Goal: Information Seeking & Learning: Learn about a topic

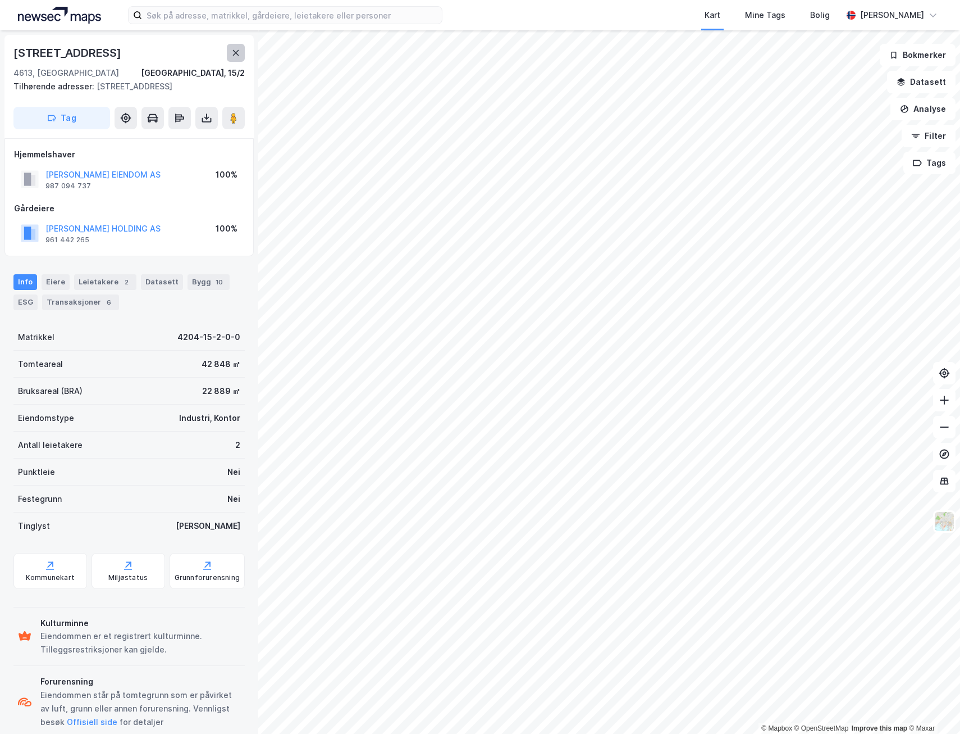
click at [229, 54] on button at bounding box center [236, 53] width 18 height 18
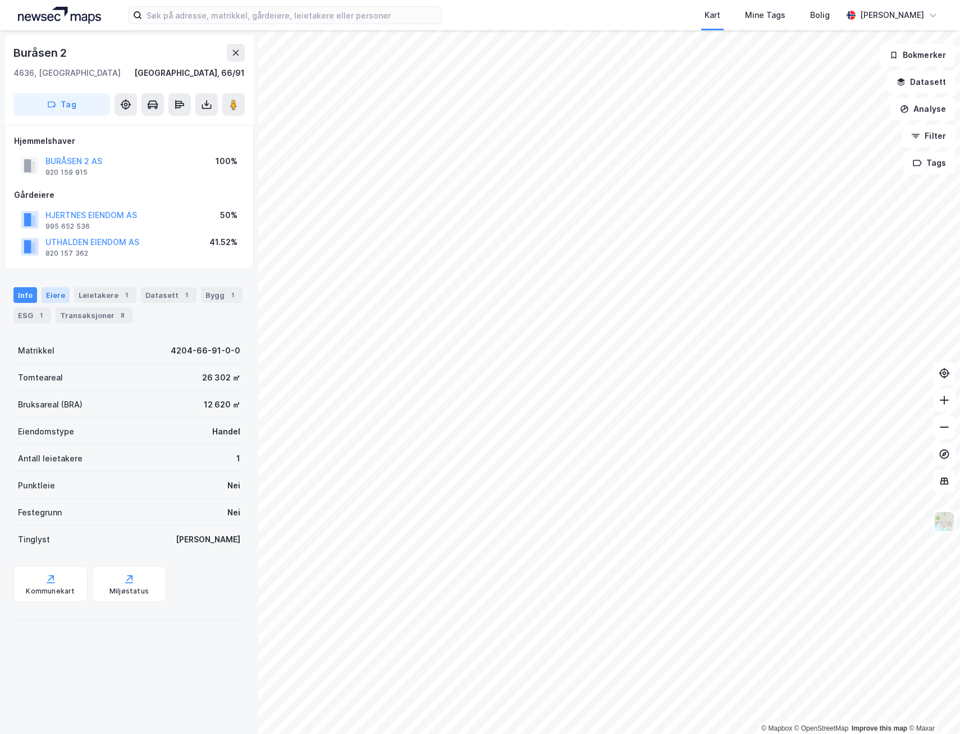
click at [53, 296] on div "Eiere" at bounding box center [56, 295] width 28 height 16
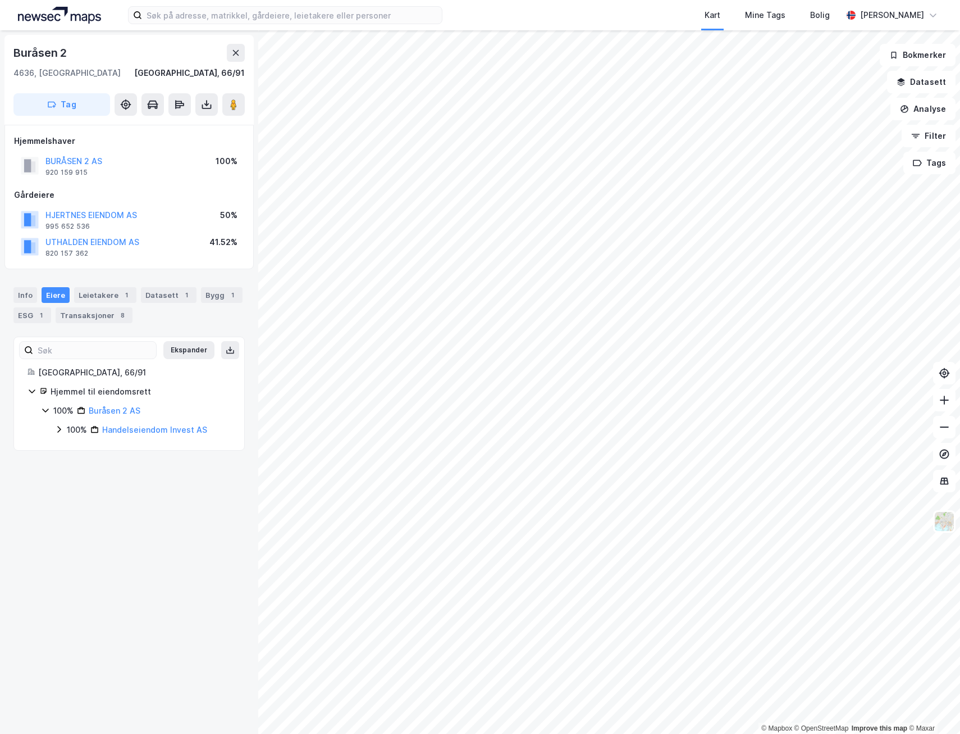
click at [61, 429] on icon at bounding box center [58, 429] width 9 height 9
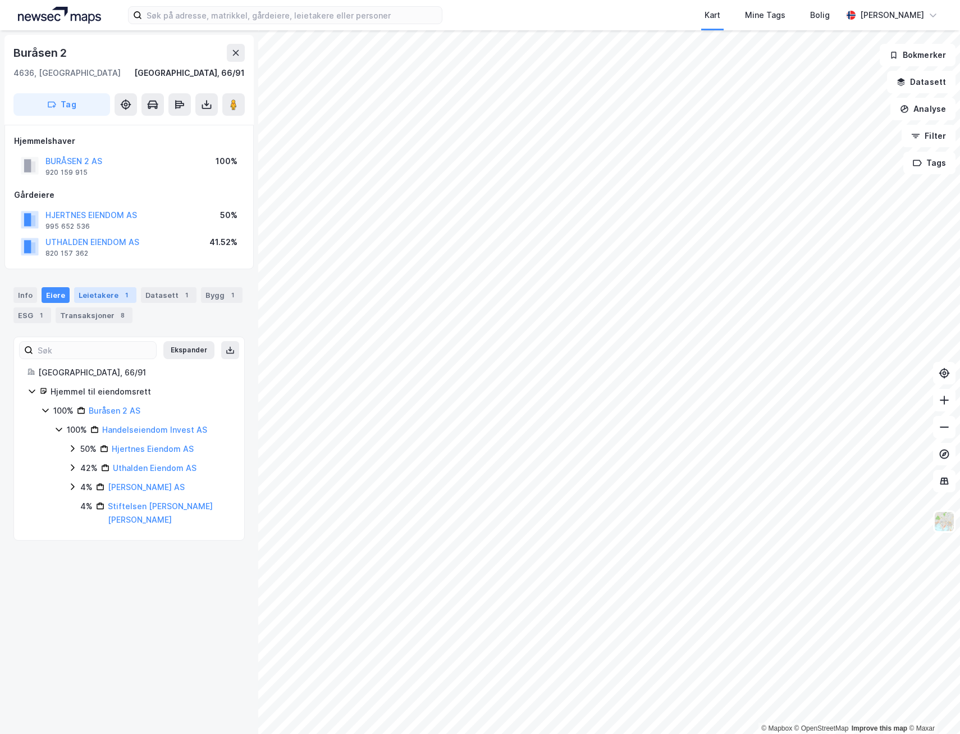
click at [106, 298] on div "Leietakere 1" at bounding box center [105, 295] width 62 height 16
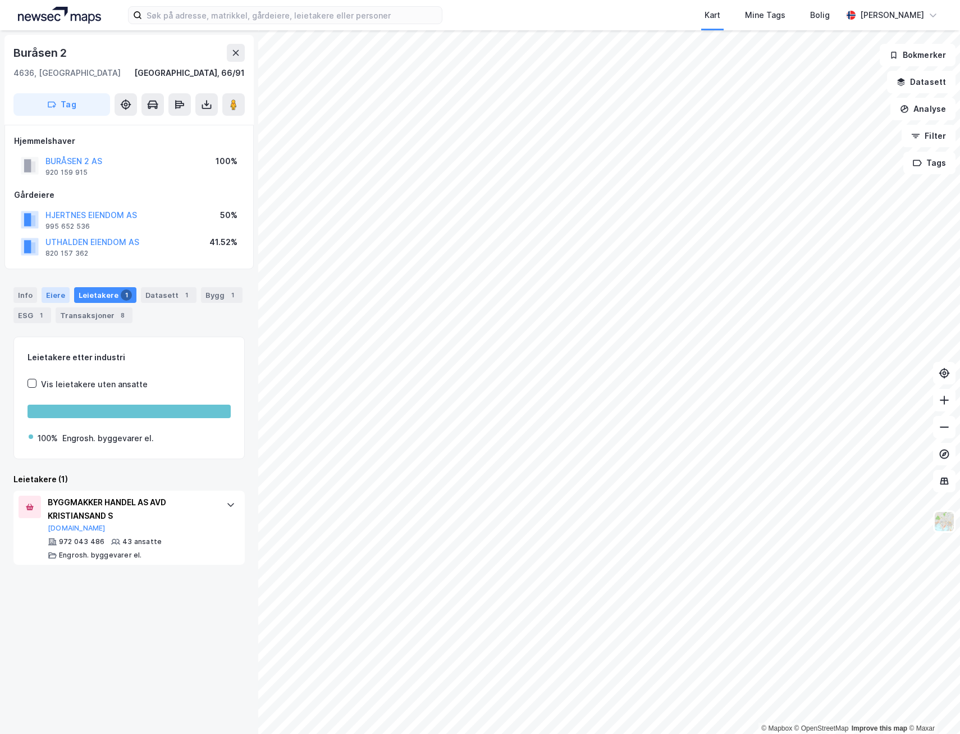
click at [51, 295] on div "Eiere" at bounding box center [56, 295] width 28 height 16
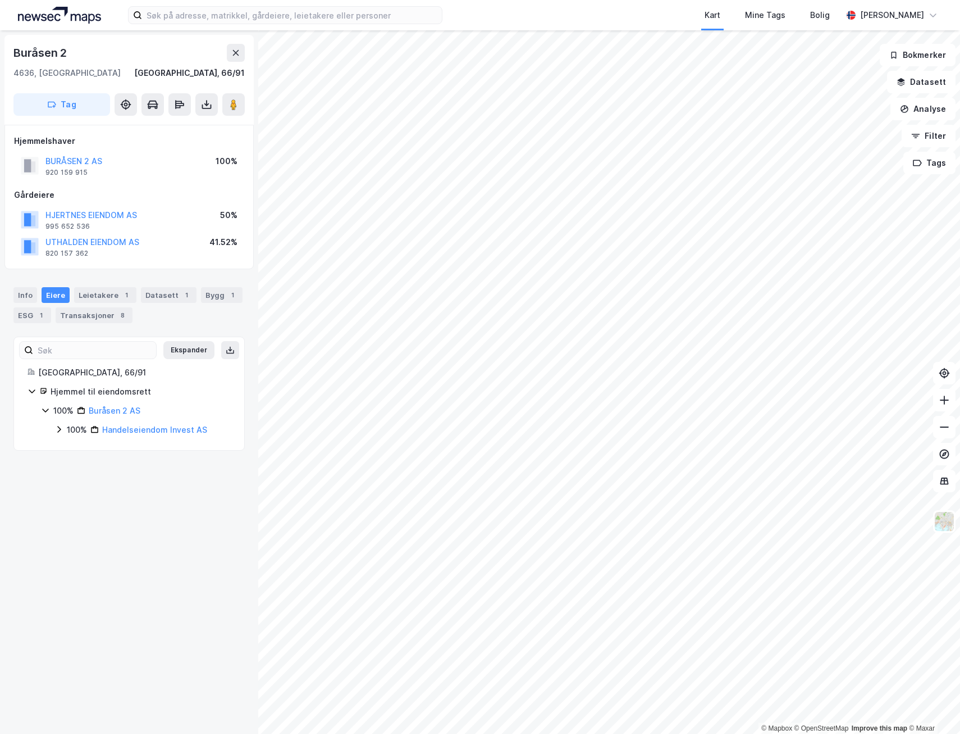
click at [61, 429] on icon at bounding box center [58, 429] width 9 height 9
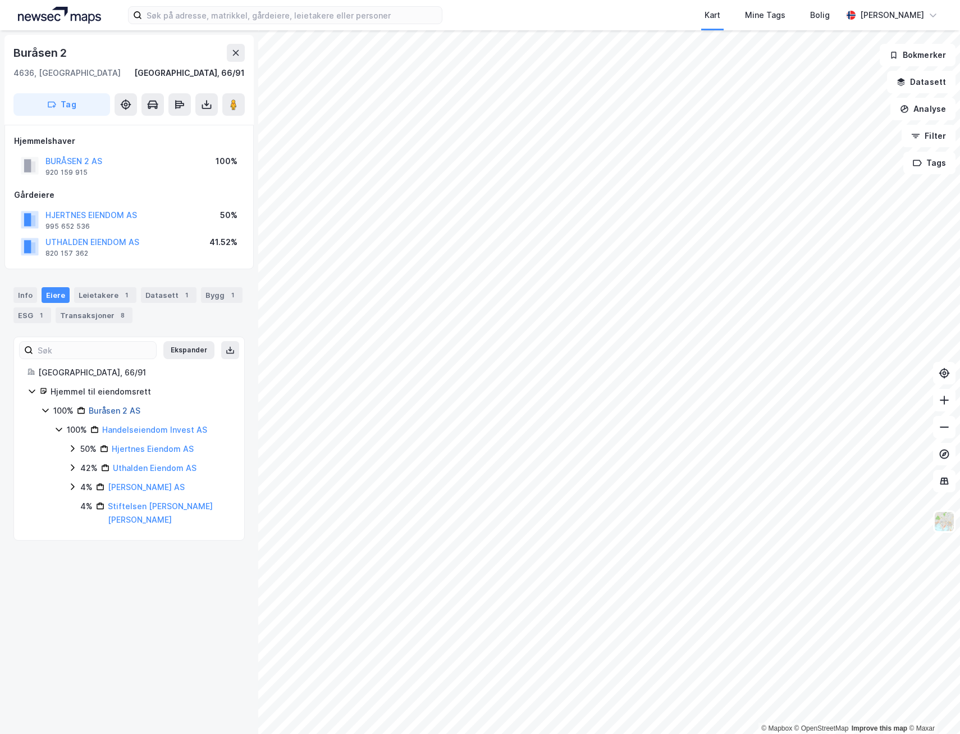
click at [104, 411] on link "Buråsen 2 AS" at bounding box center [115, 411] width 52 height 10
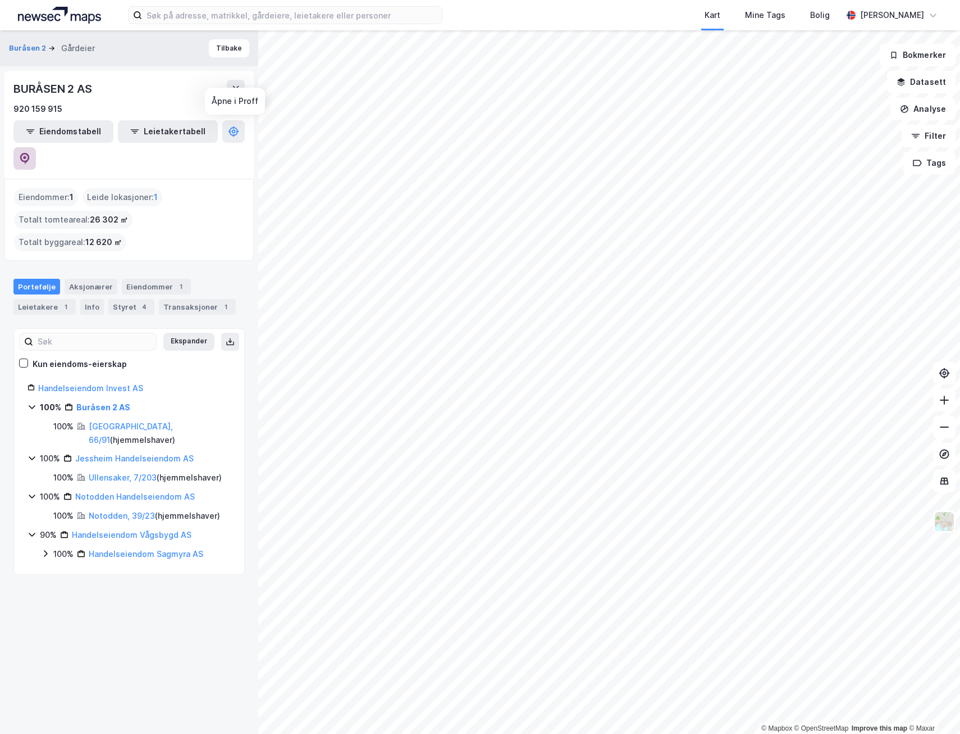
click at [36, 147] on button at bounding box center [24, 158] width 22 height 22
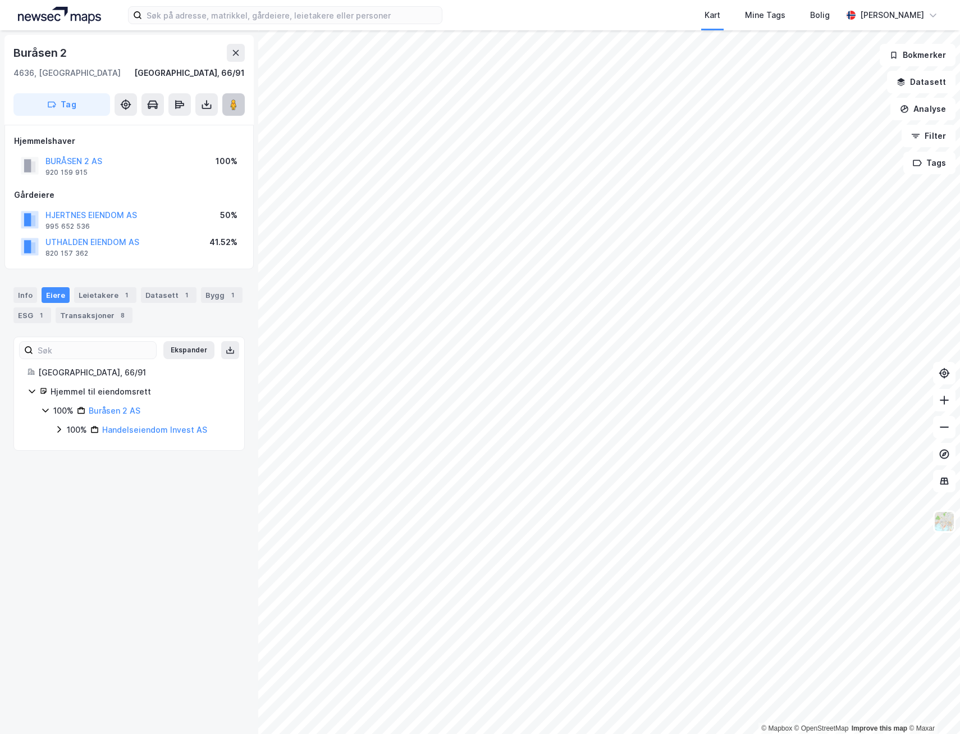
click at [236, 107] on image at bounding box center [233, 104] width 7 height 11
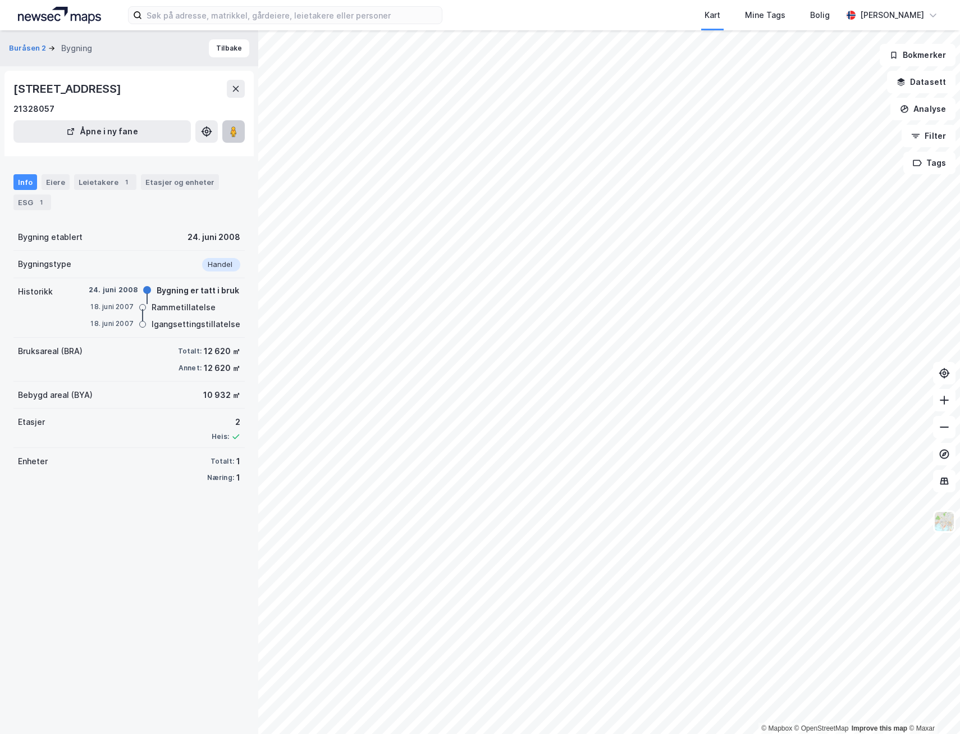
click at [235, 132] on image at bounding box center [233, 131] width 7 height 11
click at [235, 136] on image at bounding box center [233, 131] width 7 height 11
click at [236, 132] on image at bounding box center [233, 131] width 7 height 11
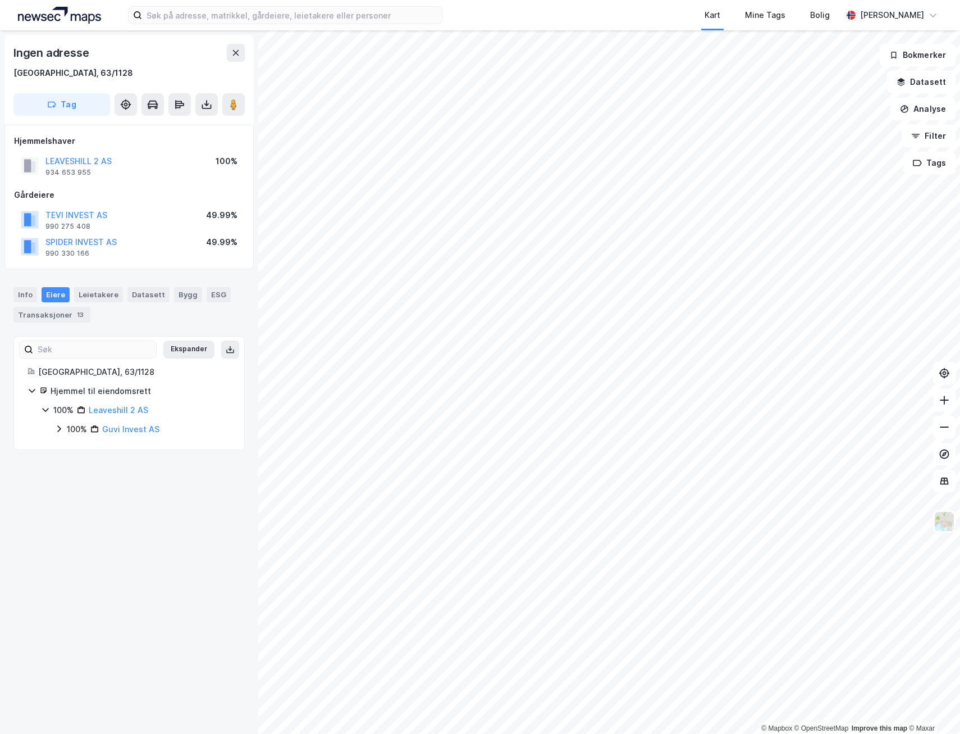
click at [492, 733] on html "Kart Mine Tags [PERSON_NAME] [PERSON_NAME] © Mapbox © OpenStreetMap Improve thi…" at bounding box center [480, 367] width 960 height 734
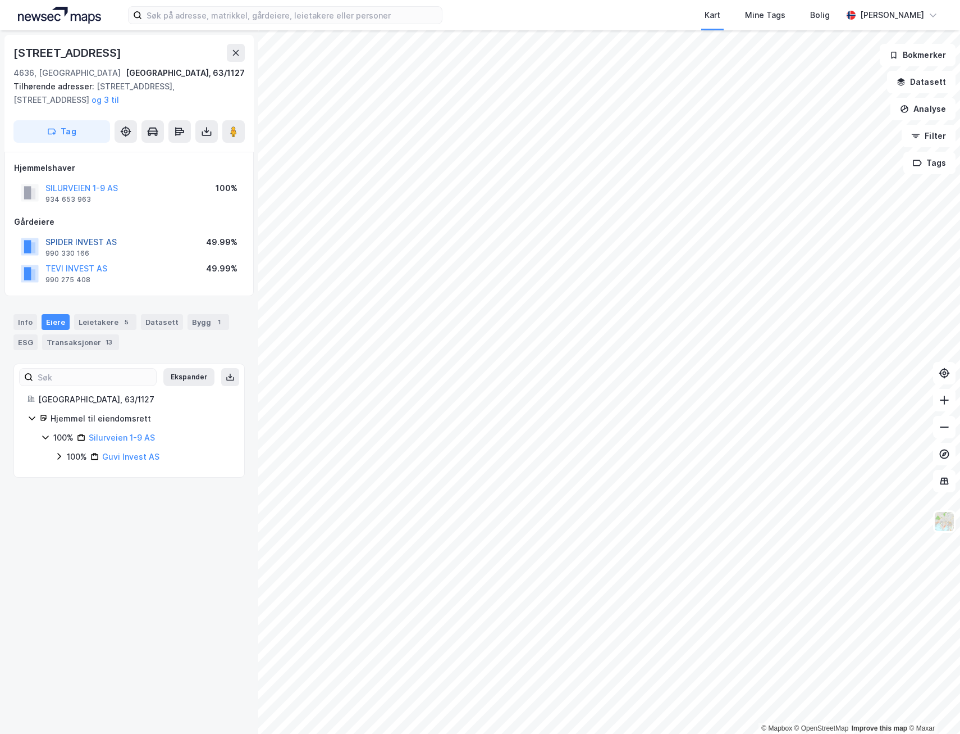
click at [0, 0] on button "SPIDER INVEST AS" at bounding box center [0, 0] width 0 height 0
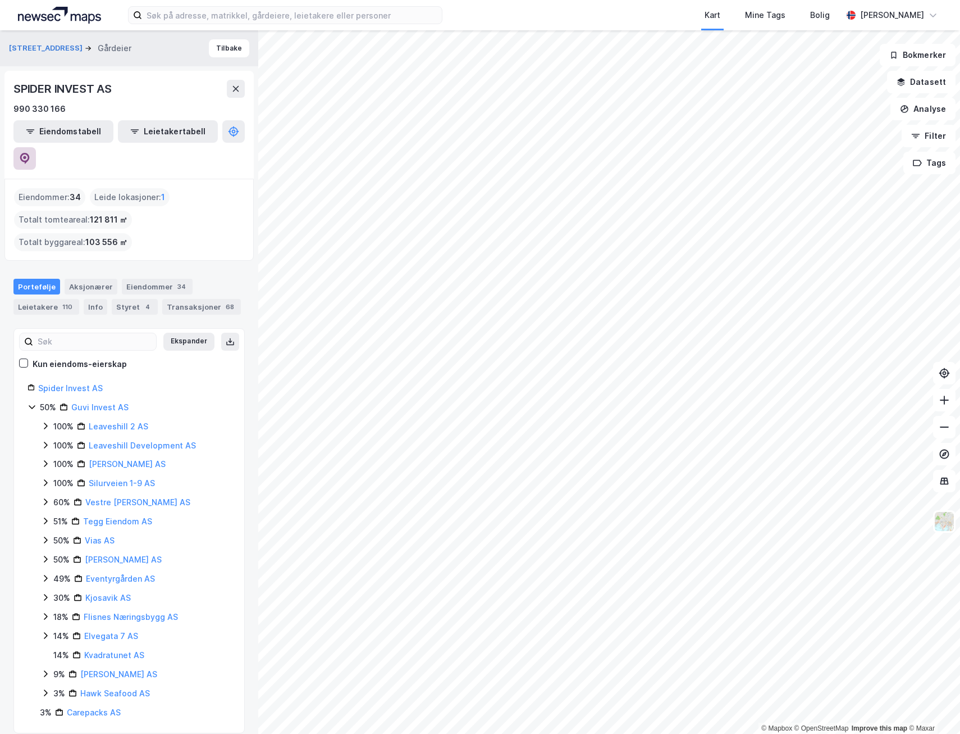
click at [30, 153] on icon at bounding box center [24, 158] width 11 height 11
click at [848, 733] on html "Kart Mine Tags [PERSON_NAME] [PERSON_NAME] © Mapbox © OpenStreetMap Improve thi…" at bounding box center [480, 367] width 960 height 734
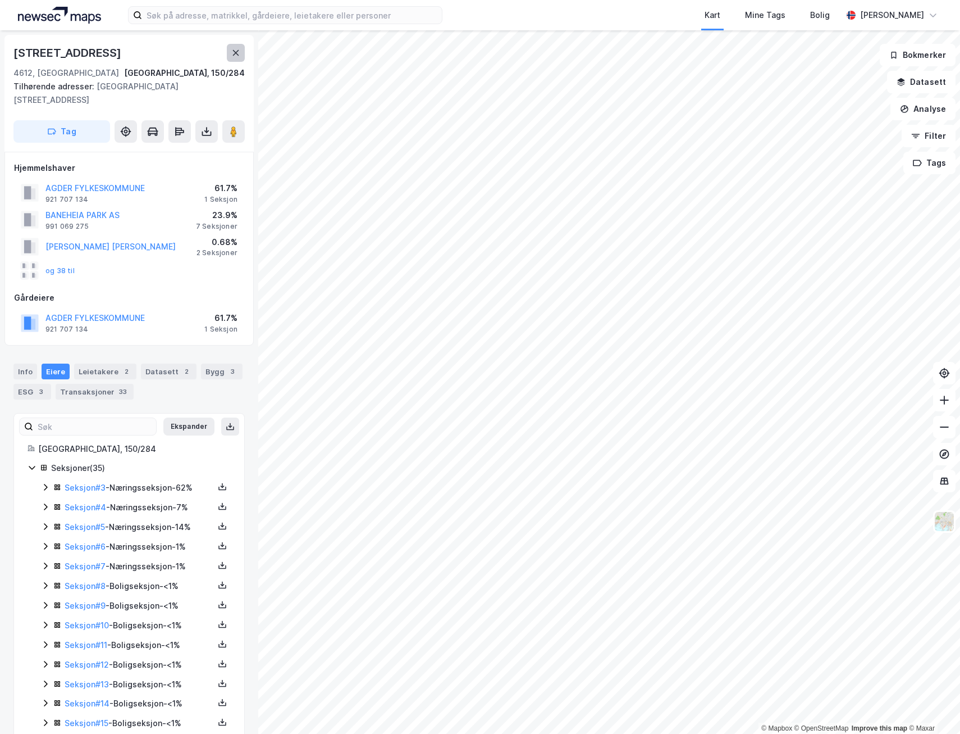
click at [243, 61] on button at bounding box center [236, 53] width 18 height 18
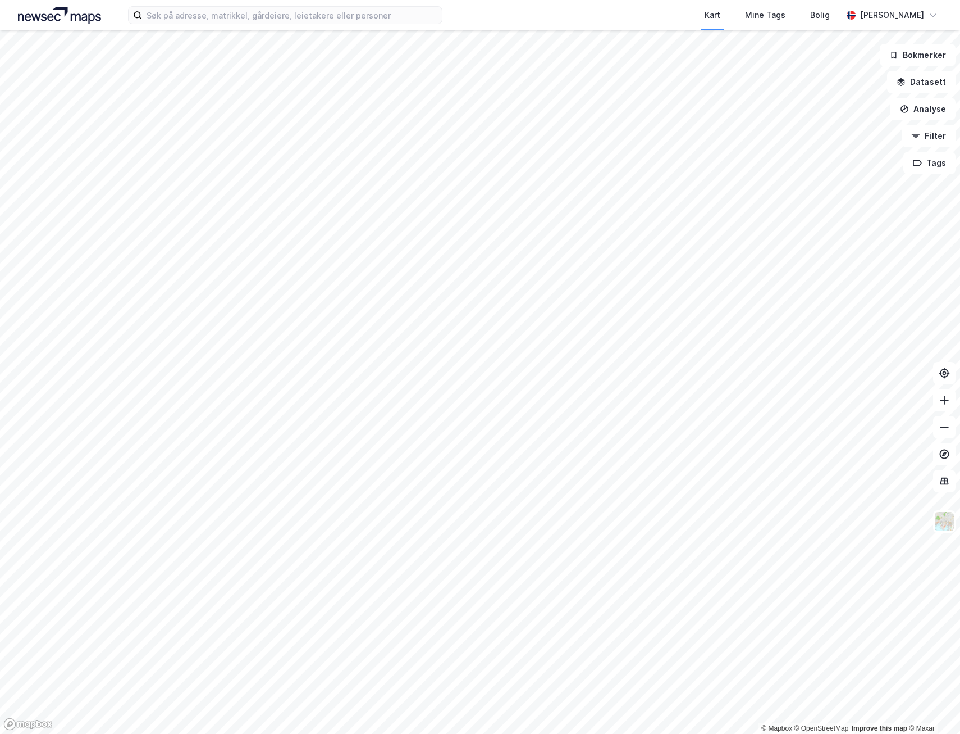
click at [0, 448] on html "Kart Mine Tags [PERSON_NAME] [PERSON_NAME] © Mapbox © OpenStreetMap Improve thi…" at bounding box center [480, 367] width 960 height 734
click at [880, 733] on html "Kart Mine Tags [PERSON_NAME] [PERSON_NAME] © Mapbox © OpenStreetMap Improve thi…" at bounding box center [480, 367] width 960 height 734
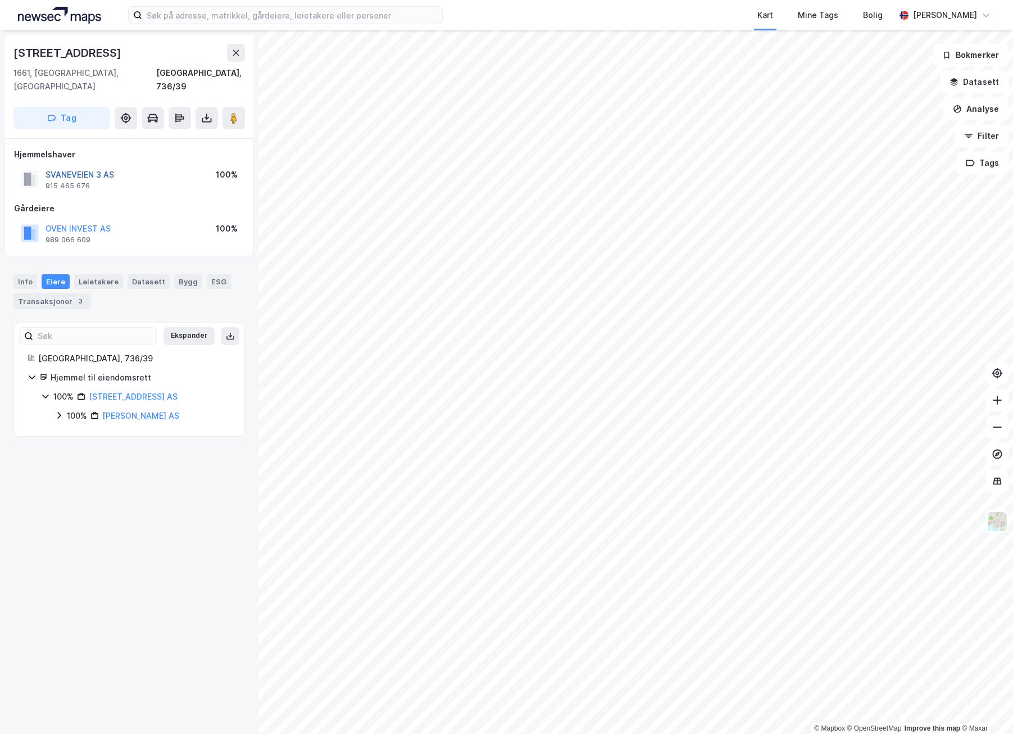
click at [0, 0] on button "SVANEVEIEN 3 AS" at bounding box center [0, 0] width 0 height 0
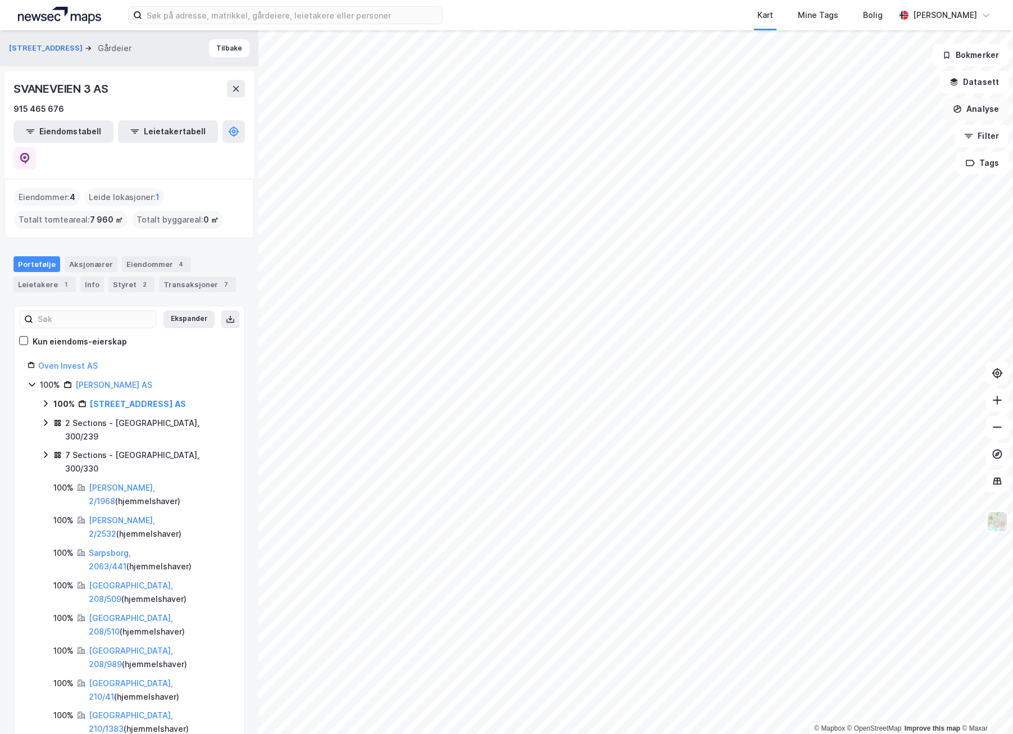
click at [960, 110] on button "Analyse" at bounding box center [975, 109] width 65 height 22
click at [893, 134] on div "Tegn område" at bounding box center [878, 133] width 98 height 10
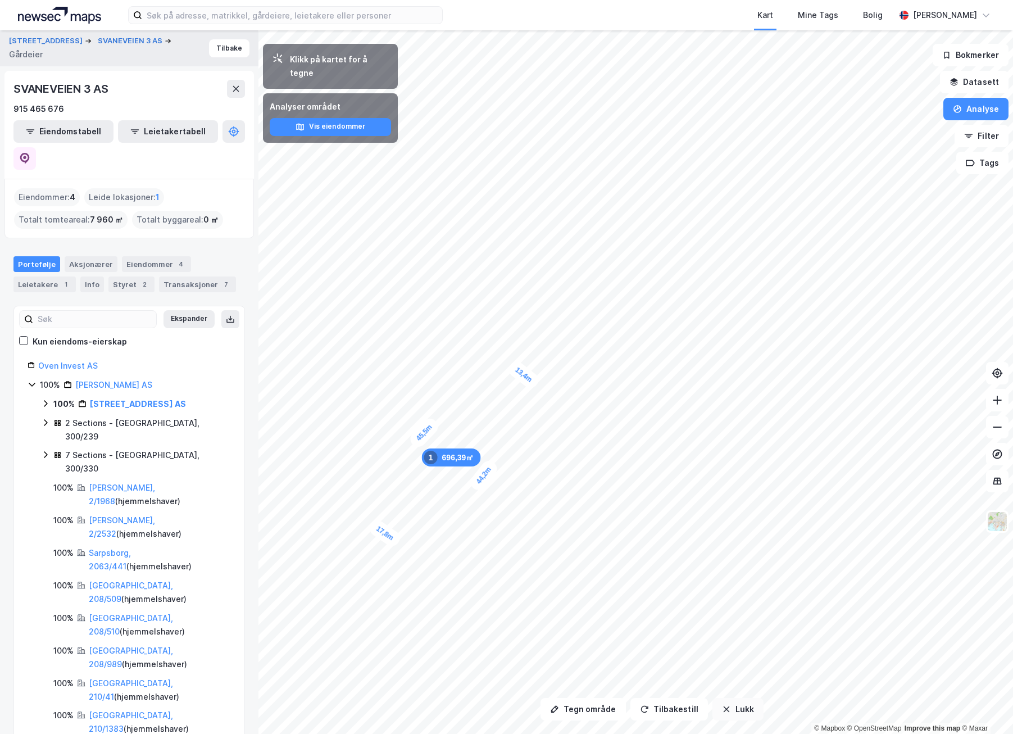
click at [737, 705] on button "Lukk" at bounding box center [737, 709] width 51 height 22
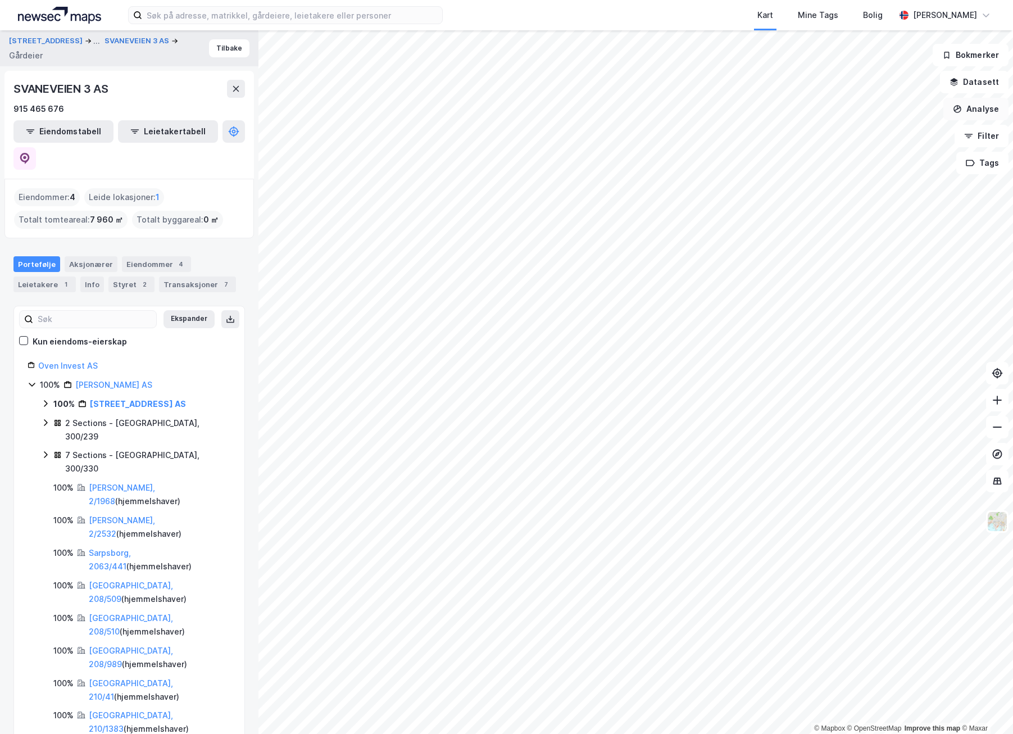
click at [960, 111] on button "Analyse" at bounding box center [975, 109] width 65 height 22
click at [840, 133] on div "Tegn område" at bounding box center [878, 133] width 98 height 10
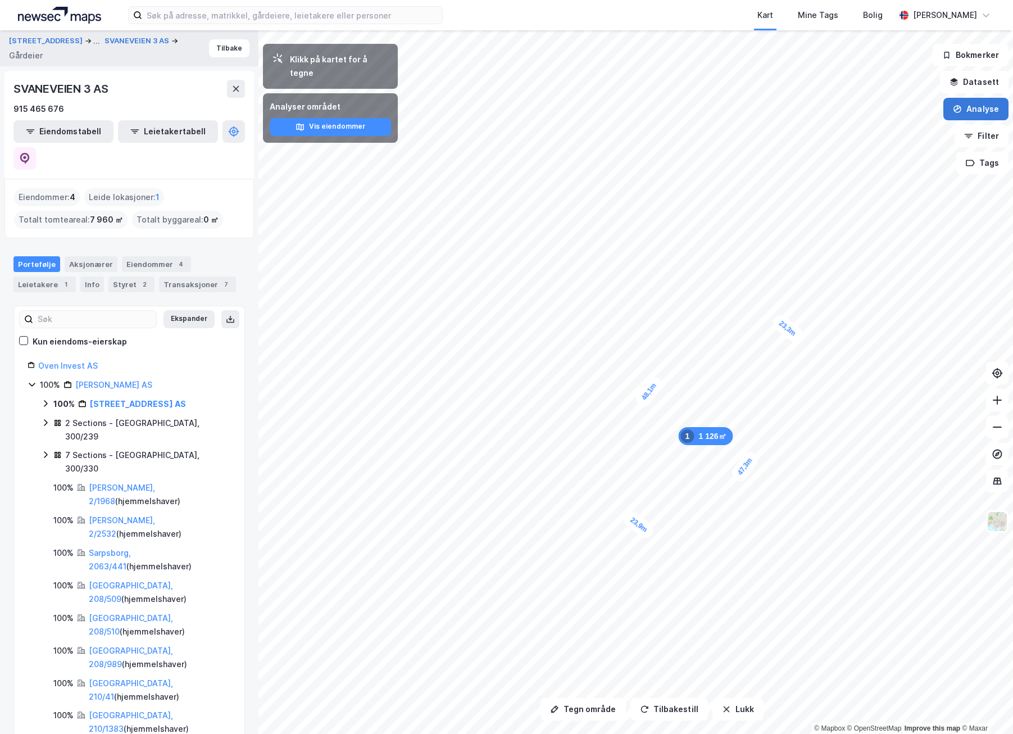
click at [960, 117] on button "Analyse" at bounding box center [975, 109] width 65 height 22
click at [893, 134] on div "Tegn område" at bounding box center [878, 133] width 98 height 10
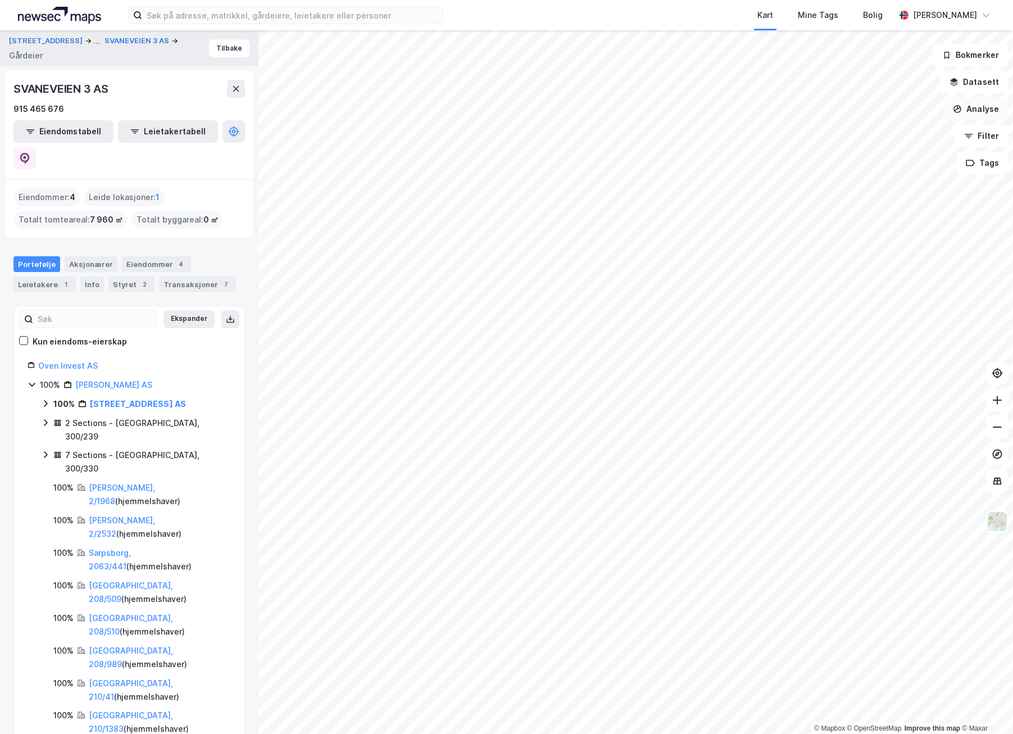
click at [960, 110] on button "Analyse" at bounding box center [975, 109] width 65 height 22
click at [844, 132] on div "Tegn område" at bounding box center [878, 133] width 98 height 10
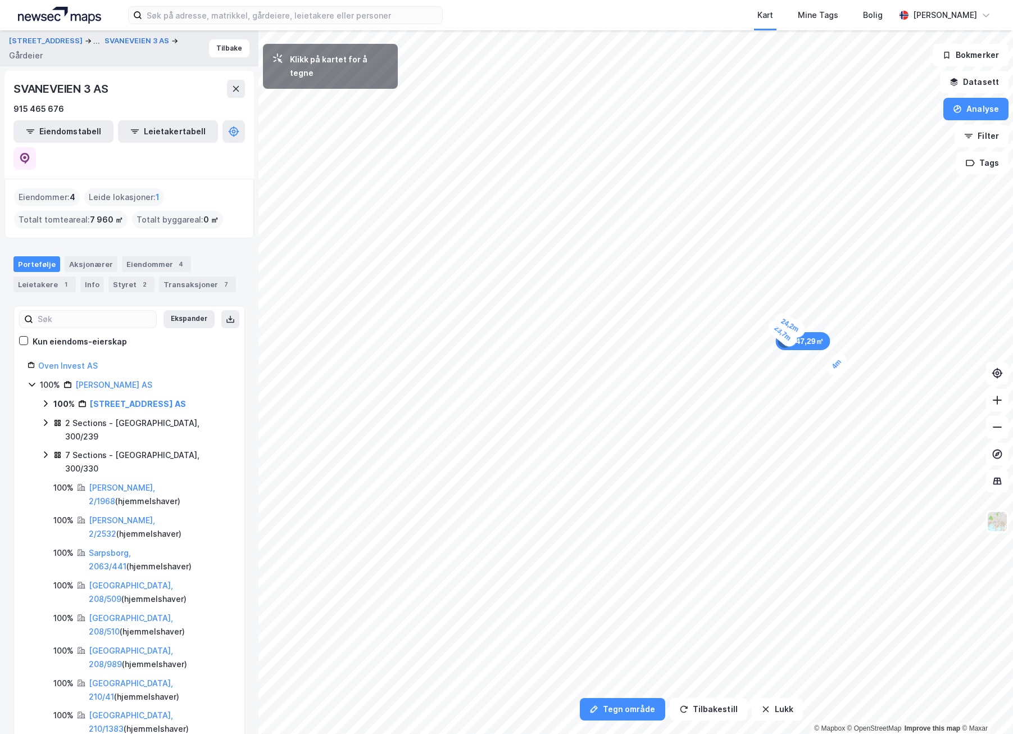
click at [844, 357] on div "4m" at bounding box center [837, 364] width 28 height 28
click at [960, 106] on button "Analyse" at bounding box center [975, 109] width 65 height 22
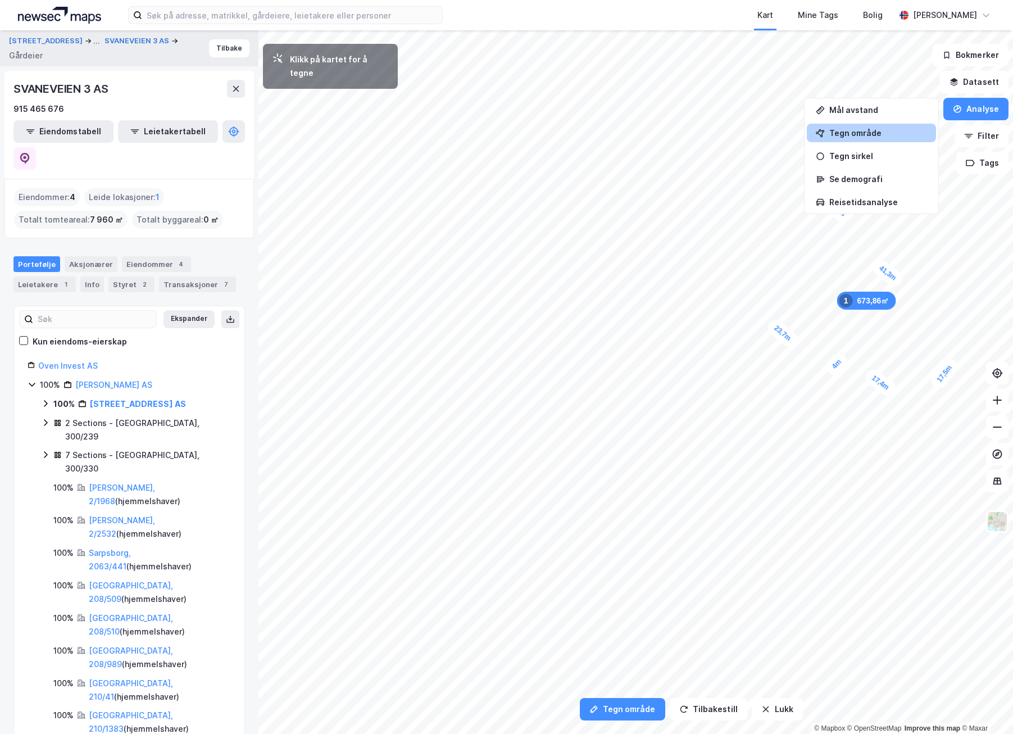
click at [862, 128] on div "Tegn område" at bounding box center [878, 133] width 98 height 10
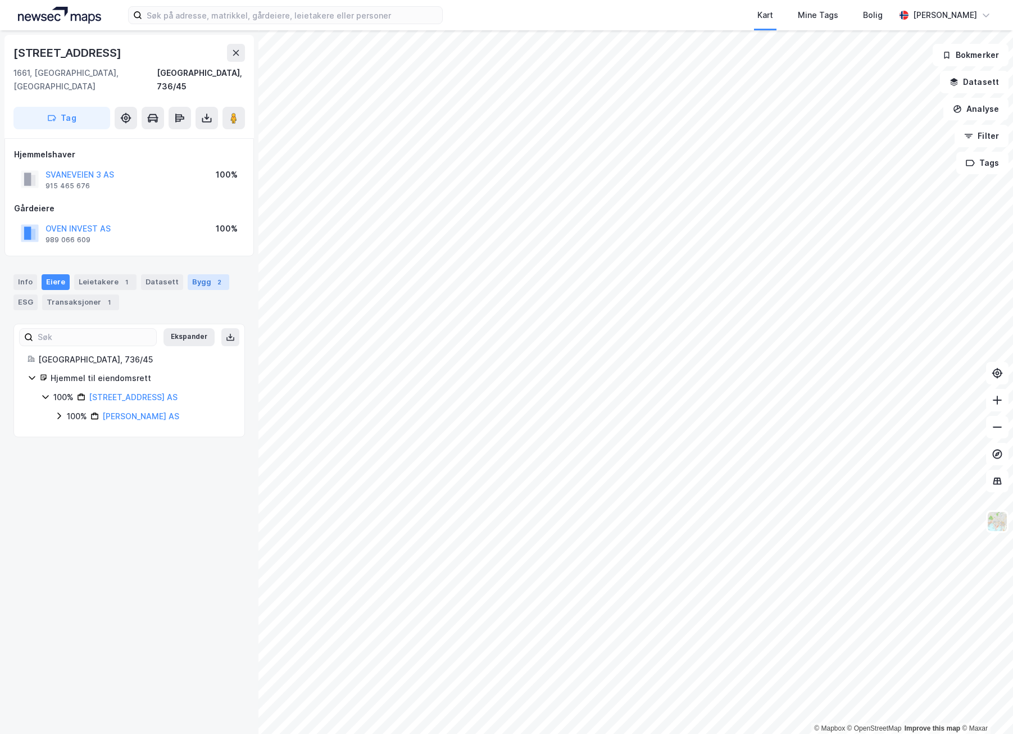
click at [198, 274] on div "Bygg 2" at bounding box center [209, 282] width 42 height 16
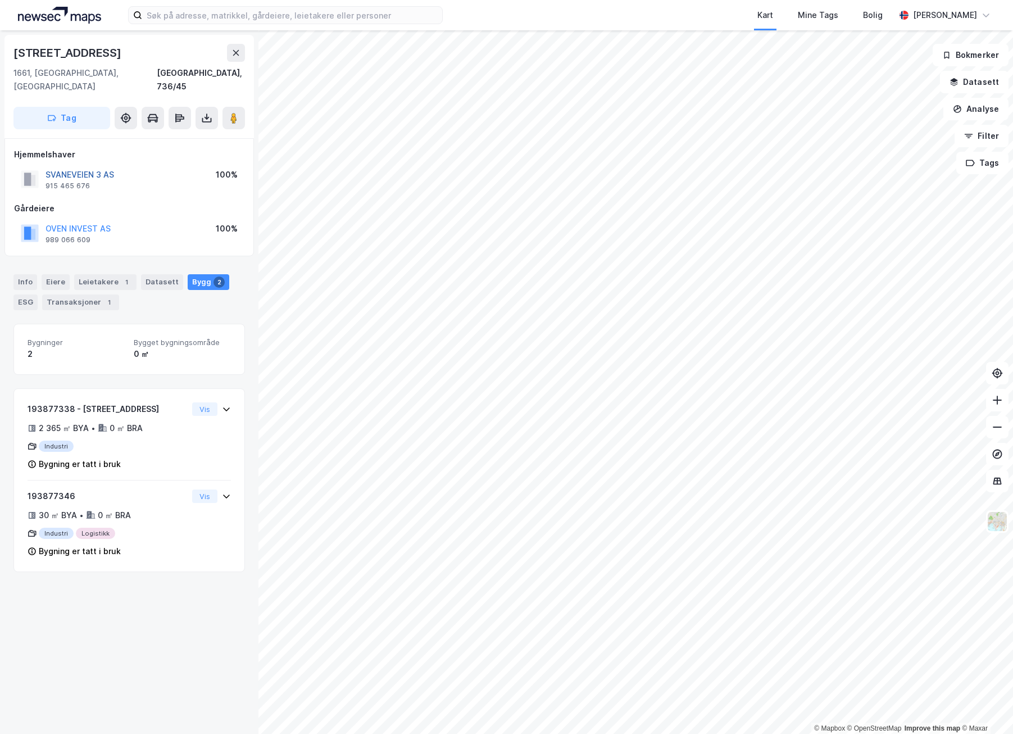
click at [0, 0] on button "SVANEVEIEN 3 AS" at bounding box center [0, 0] width 0 height 0
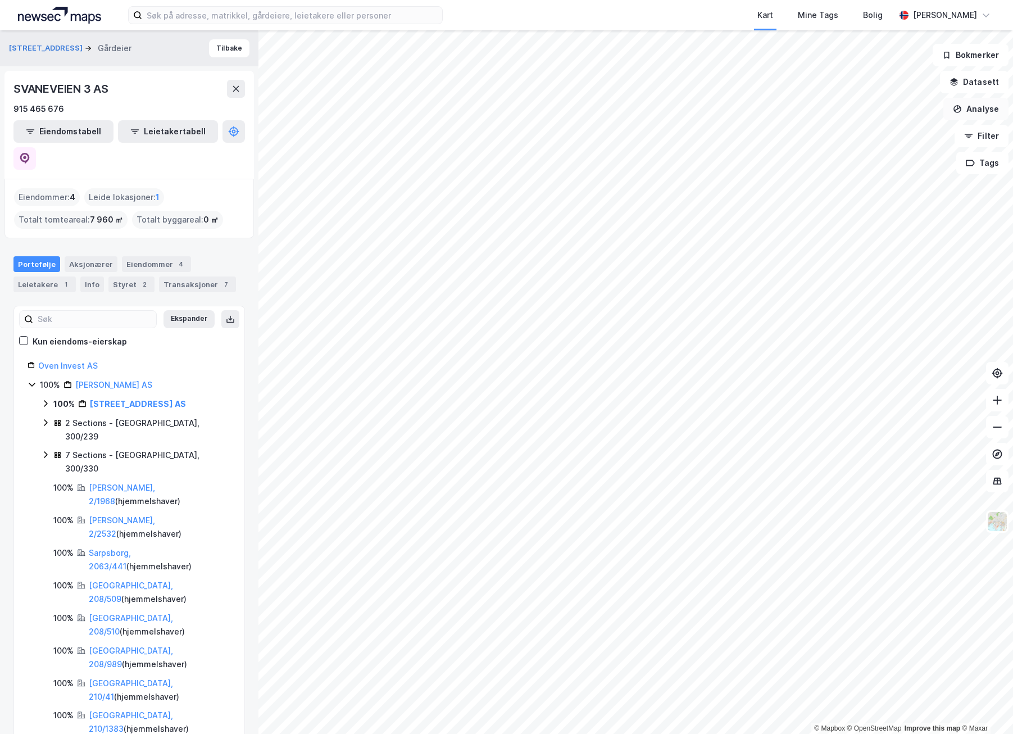
click at [960, 111] on button "Analyse" at bounding box center [975, 109] width 65 height 22
click at [857, 136] on div "Tegn område" at bounding box center [878, 133] width 98 height 10
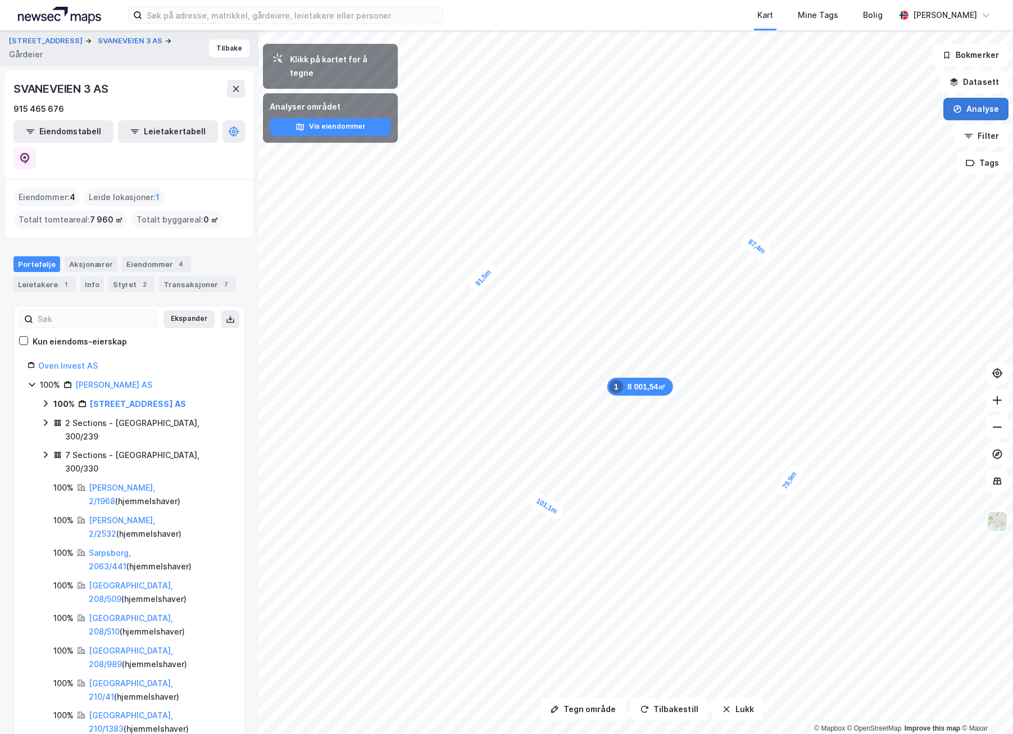
click at [952, 110] on button "Analyse" at bounding box center [975, 109] width 65 height 22
click at [878, 135] on div "Tegn område" at bounding box center [878, 133] width 98 height 10
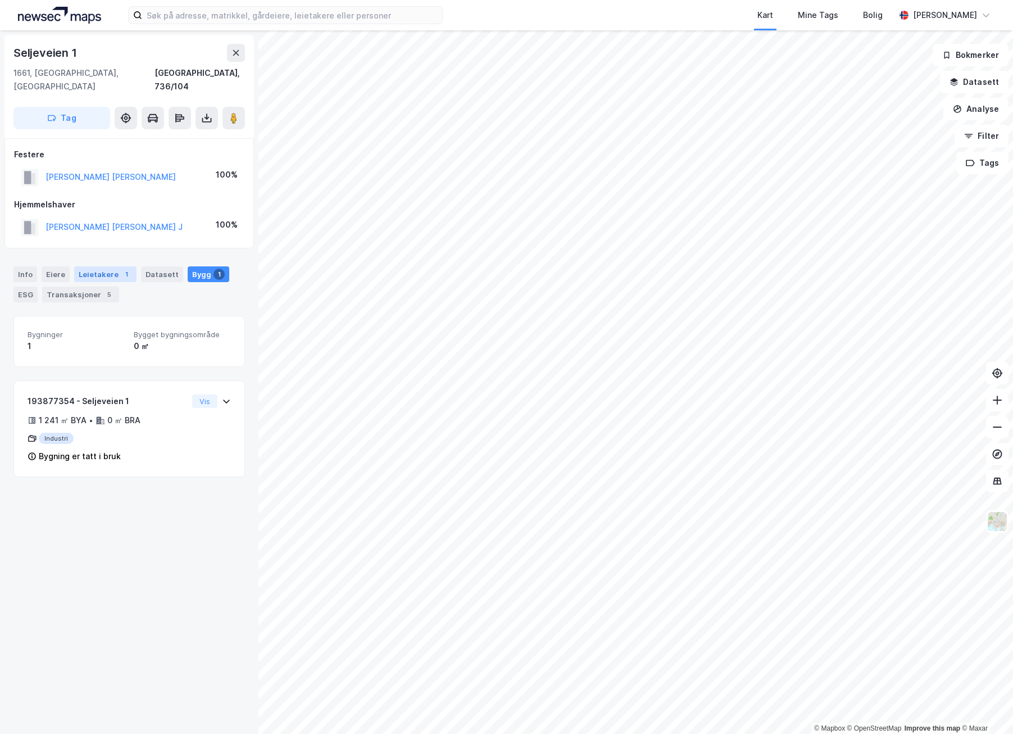
click at [95, 266] on div "Leietakere 1" at bounding box center [105, 274] width 62 height 16
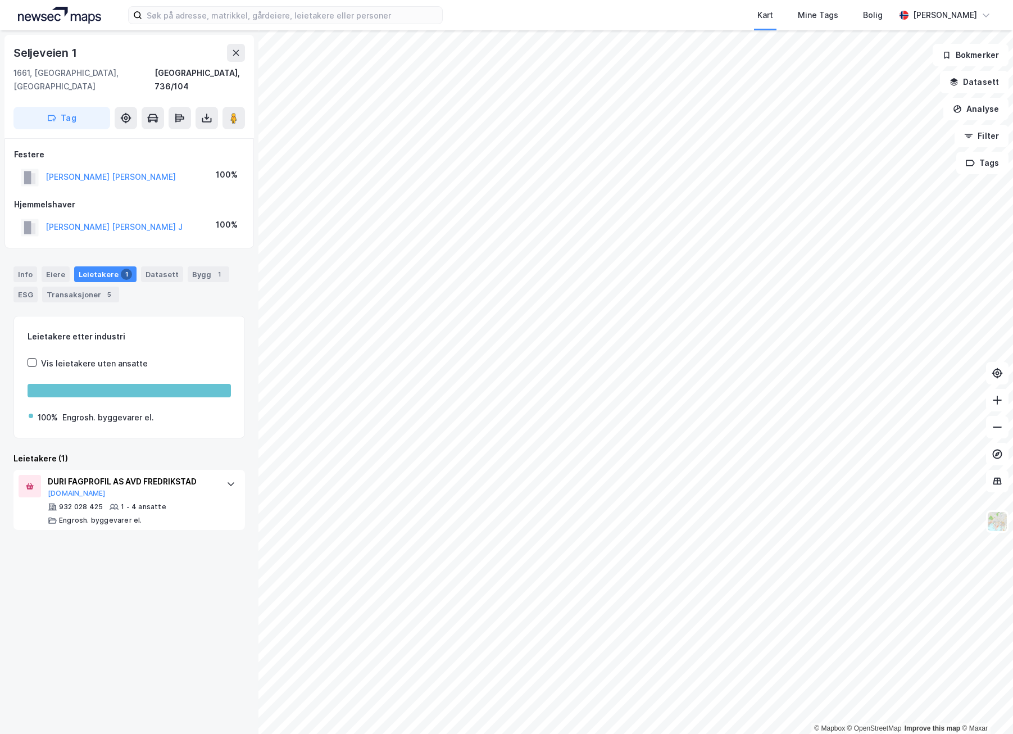
click at [95, 266] on div "Leietakere 1" at bounding box center [105, 274] width 62 height 16
click at [163, 266] on div "Datasett" at bounding box center [162, 274] width 42 height 16
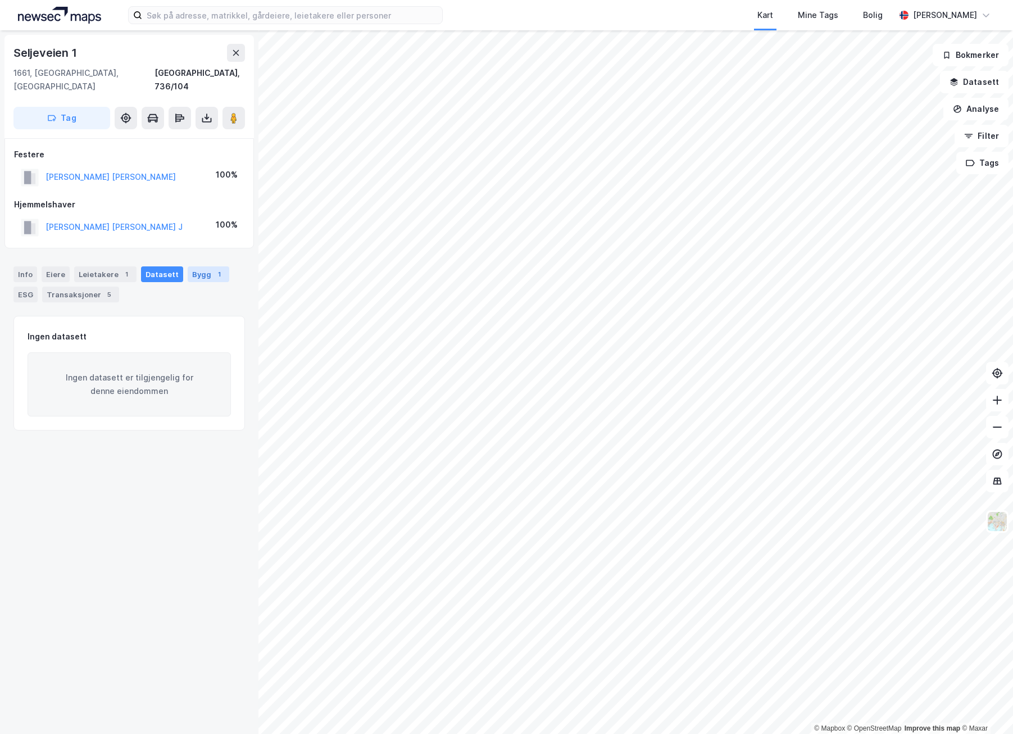
click at [193, 266] on div "Bygg 1" at bounding box center [209, 274] width 42 height 16
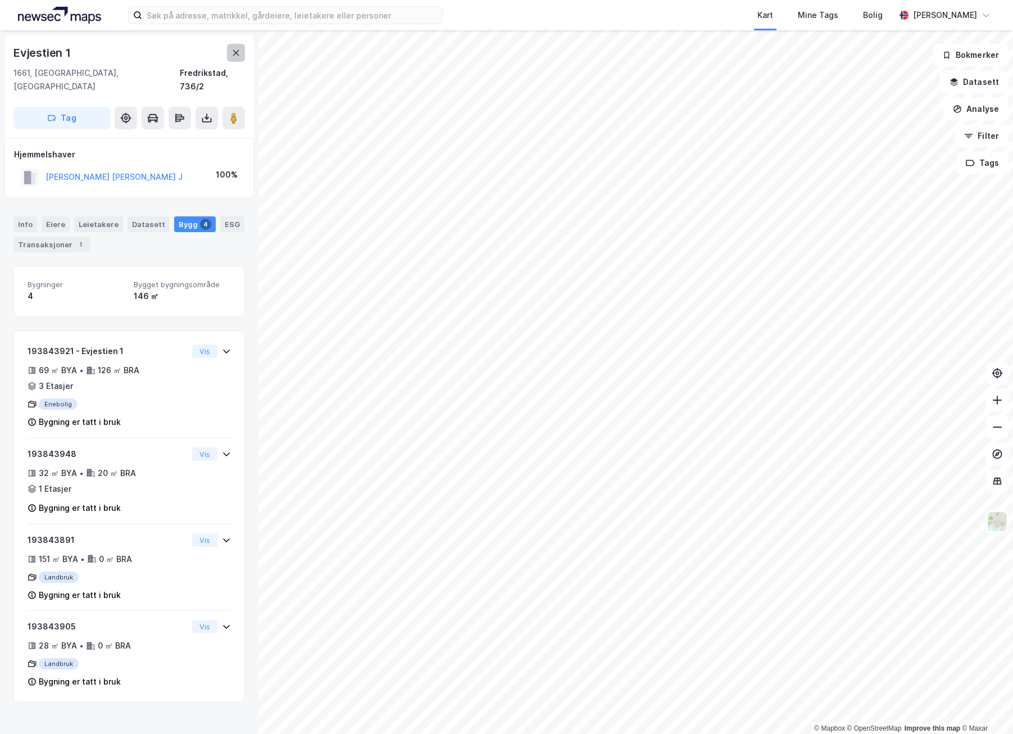
click at [233, 51] on icon at bounding box center [235, 52] width 9 height 9
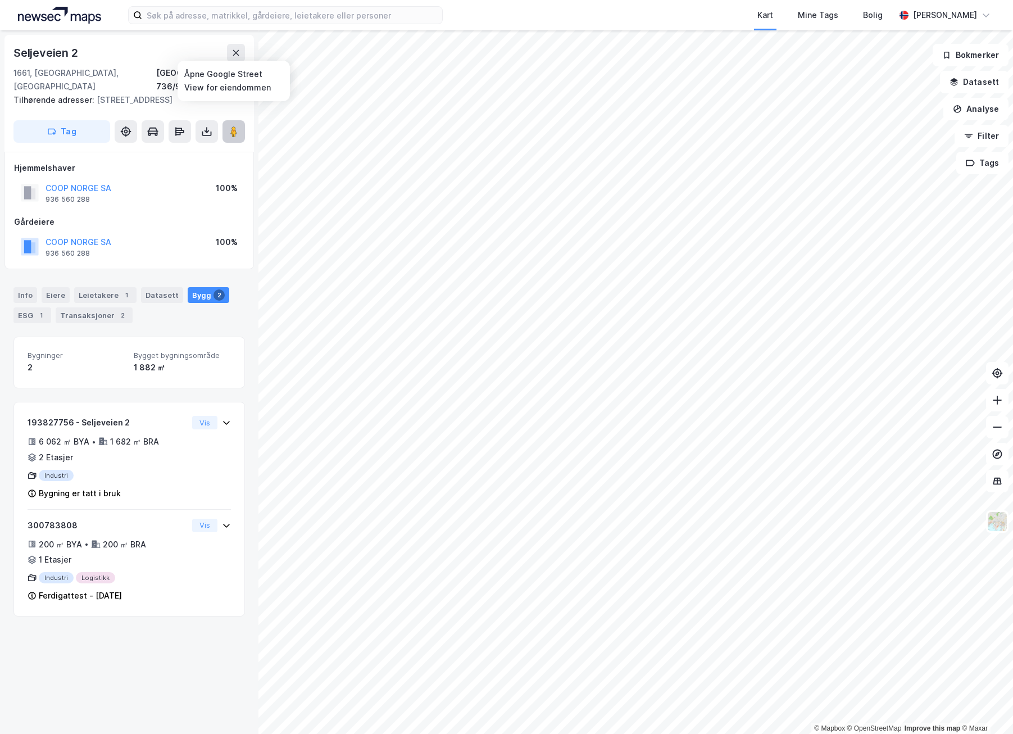
click at [239, 123] on button at bounding box center [233, 131] width 22 height 22
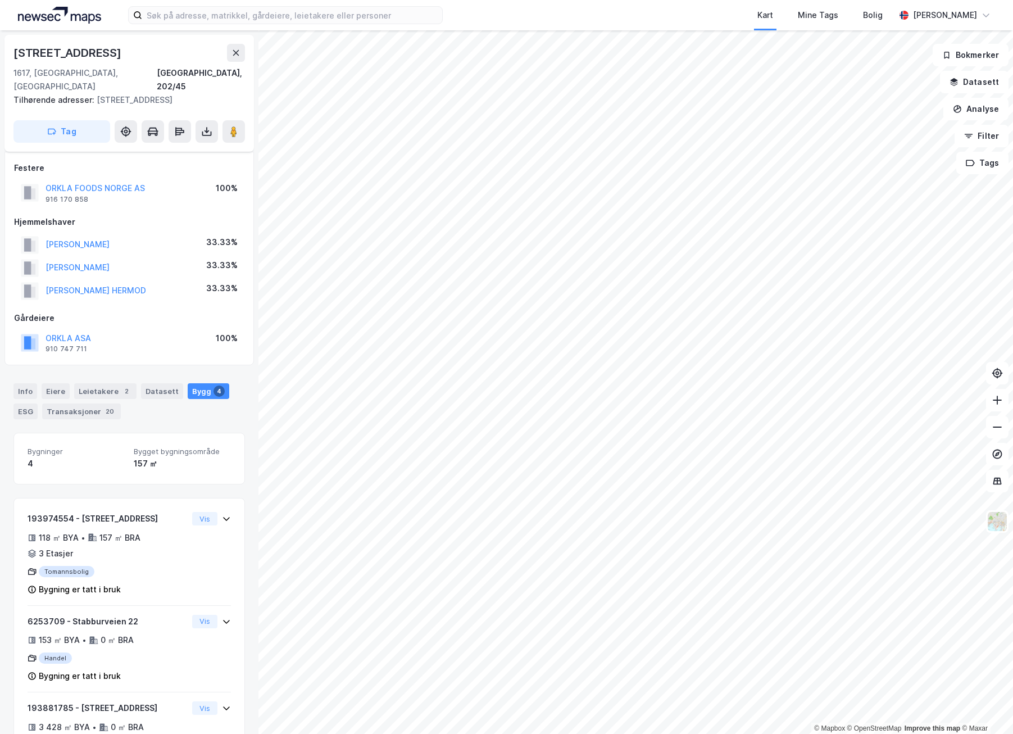
scroll to position [151, 0]
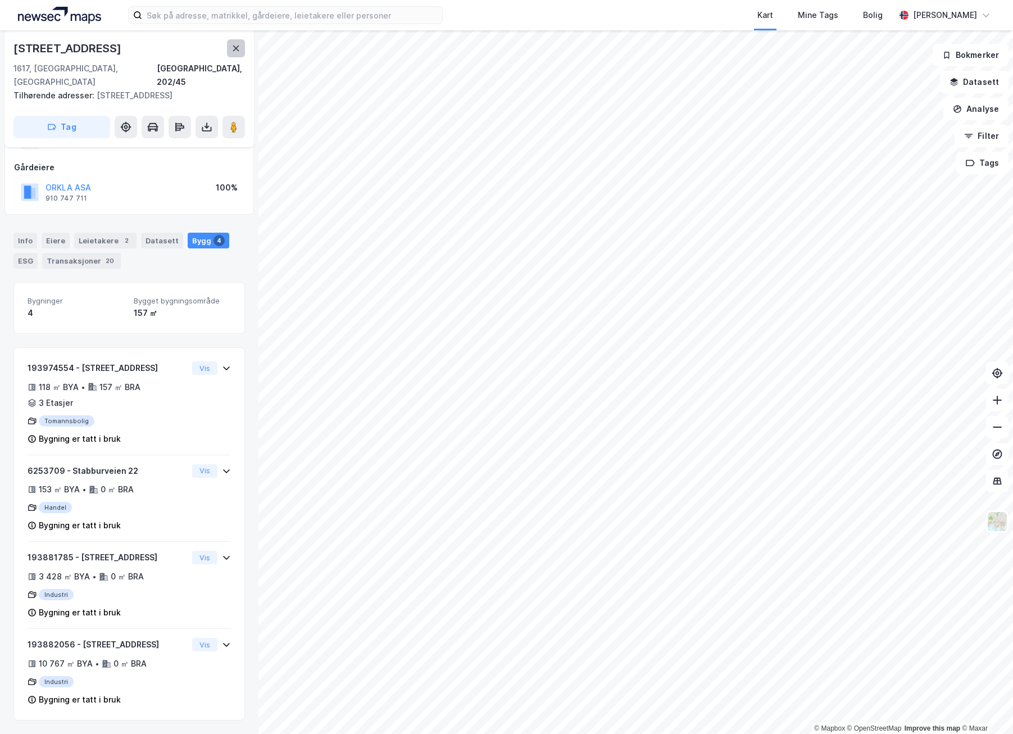
click at [238, 44] on icon at bounding box center [235, 48] width 9 height 9
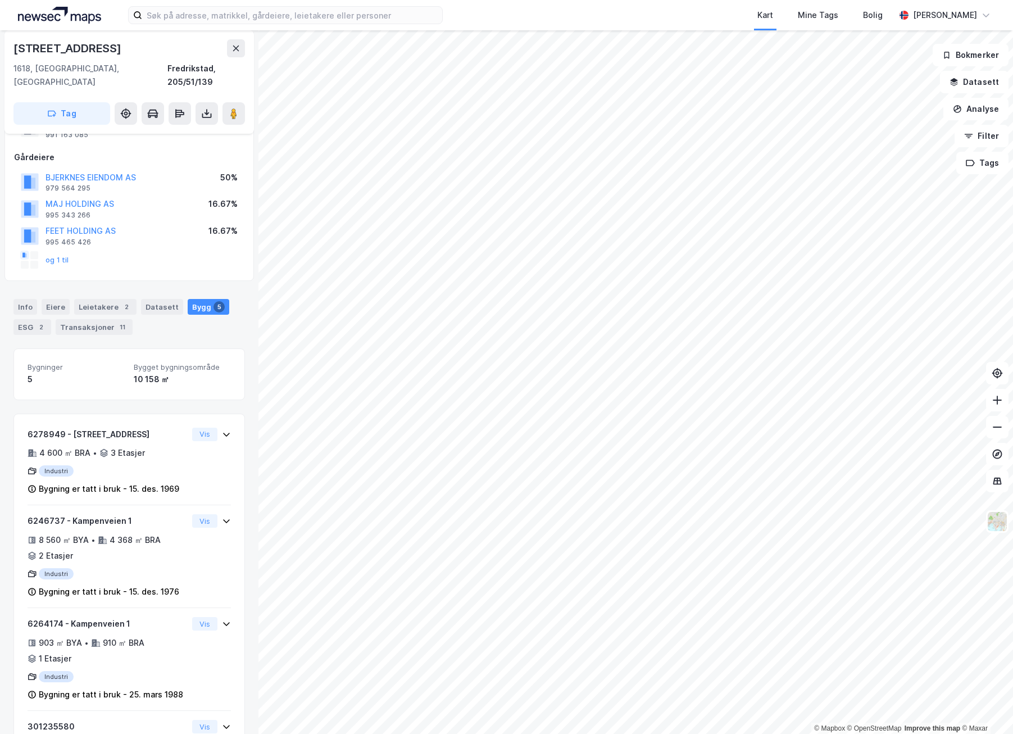
scroll to position [267, 0]
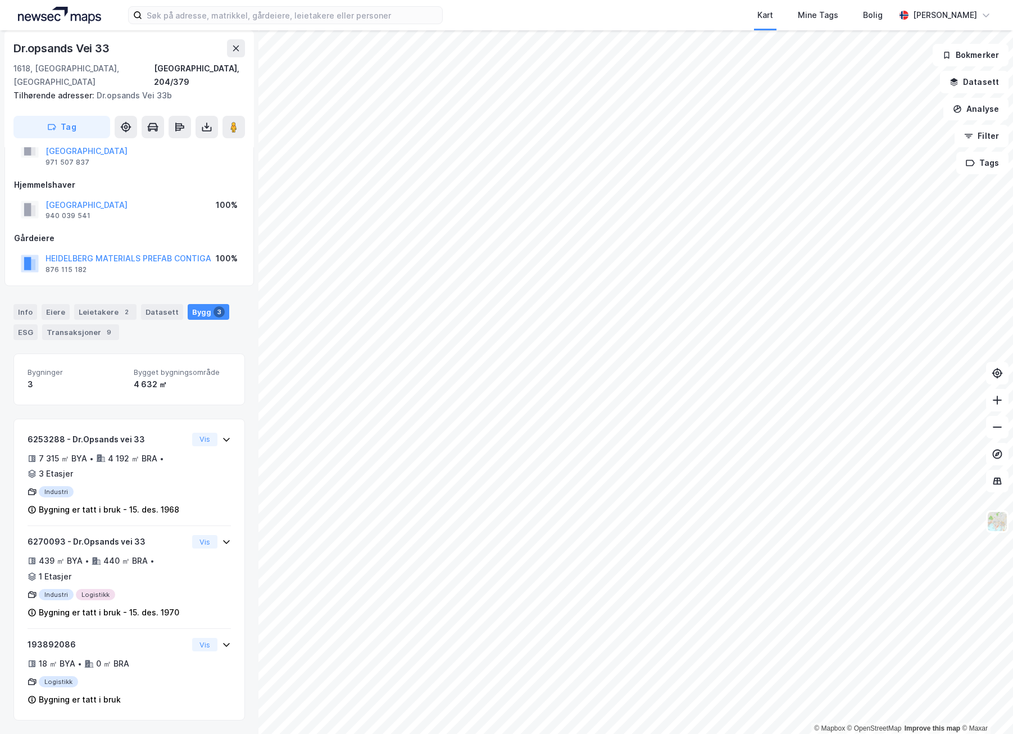
scroll to position [24, 0]
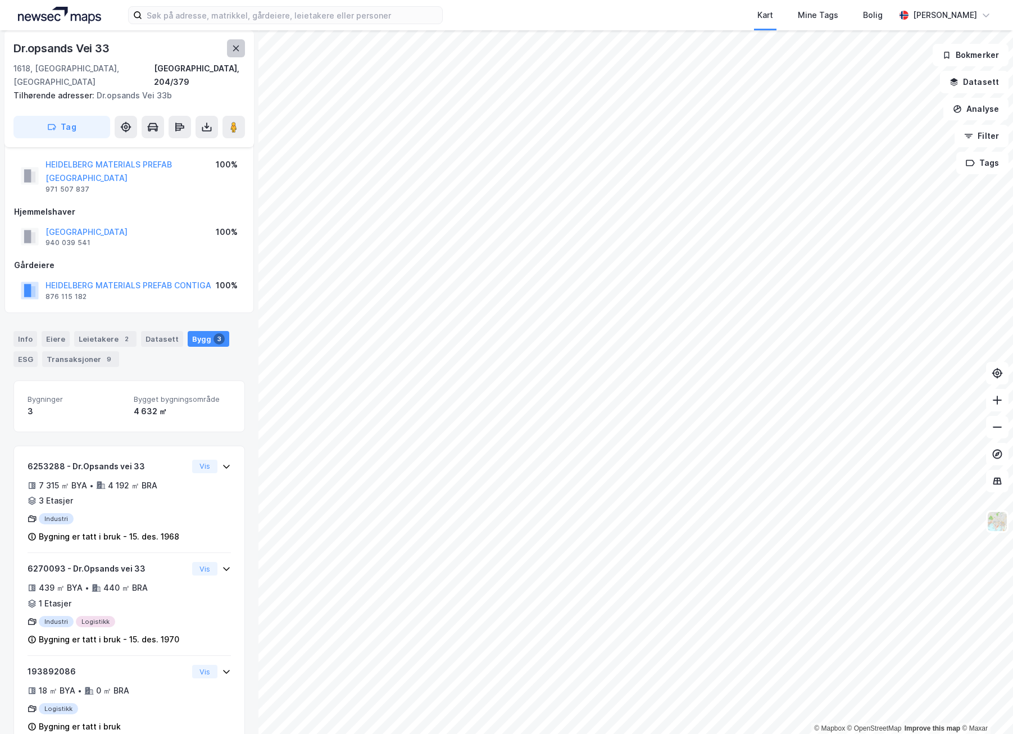
click at [234, 50] on icon at bounding box center [236, 48] width 6 height 6
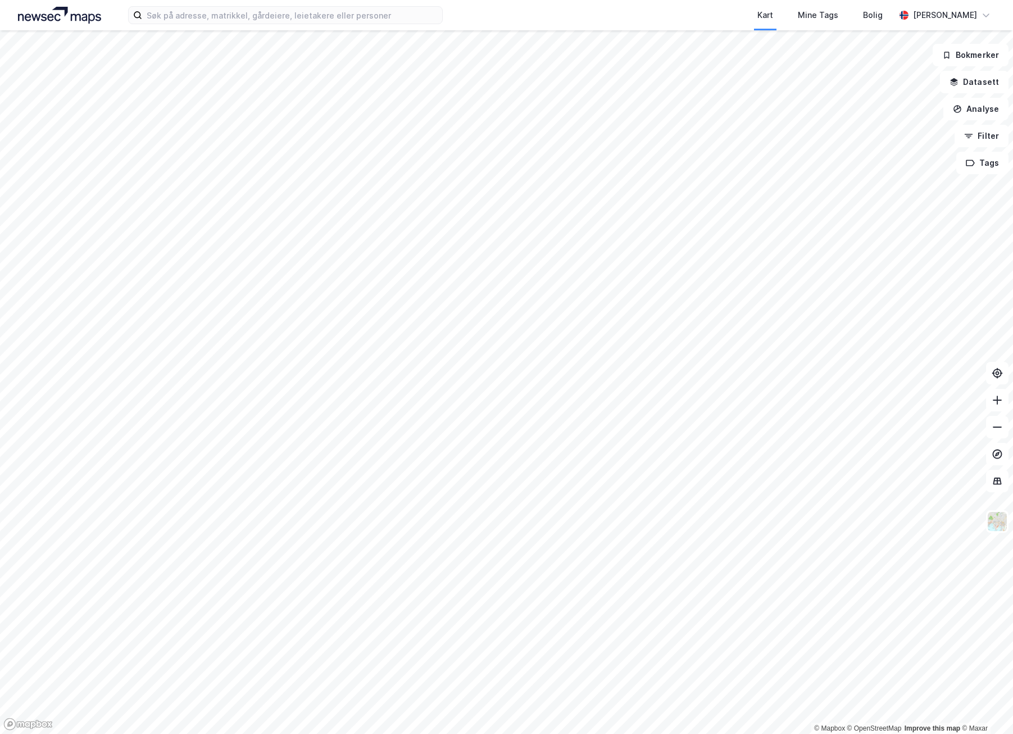
click at [960, 694] on html "Kart Mine Tags [PERSON_NAME] [PERSON_NAME] © Mapbox © OpenStreetMap Improve thi…" at bounding box center [506, 367] width 1013 height 734
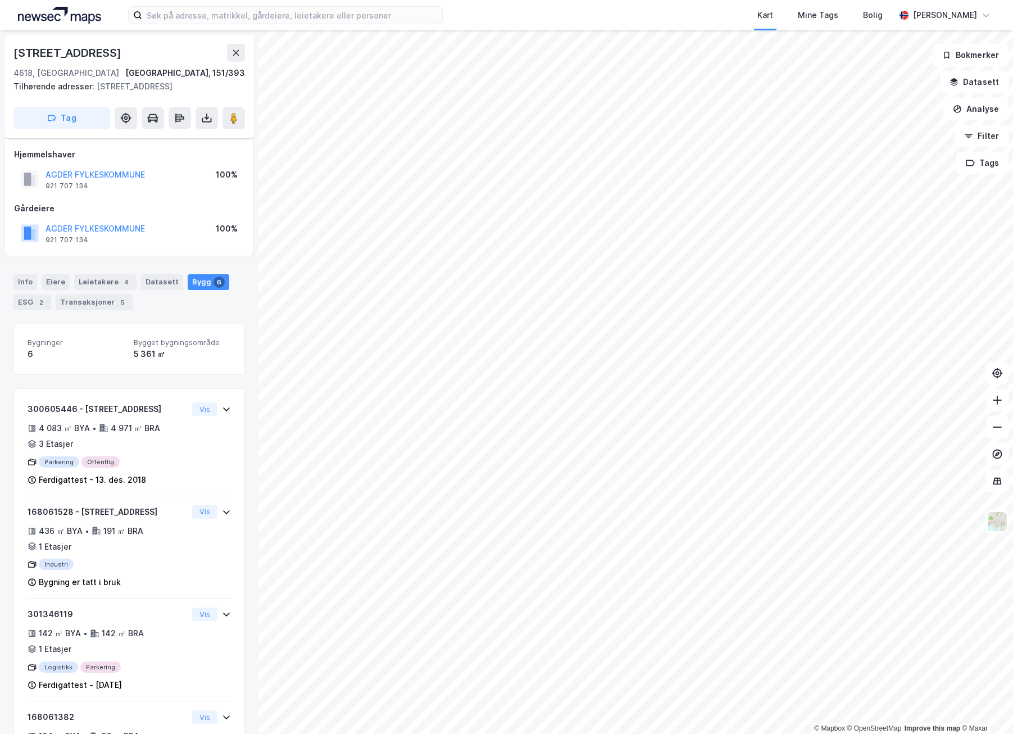
scroll to position [24, 0]
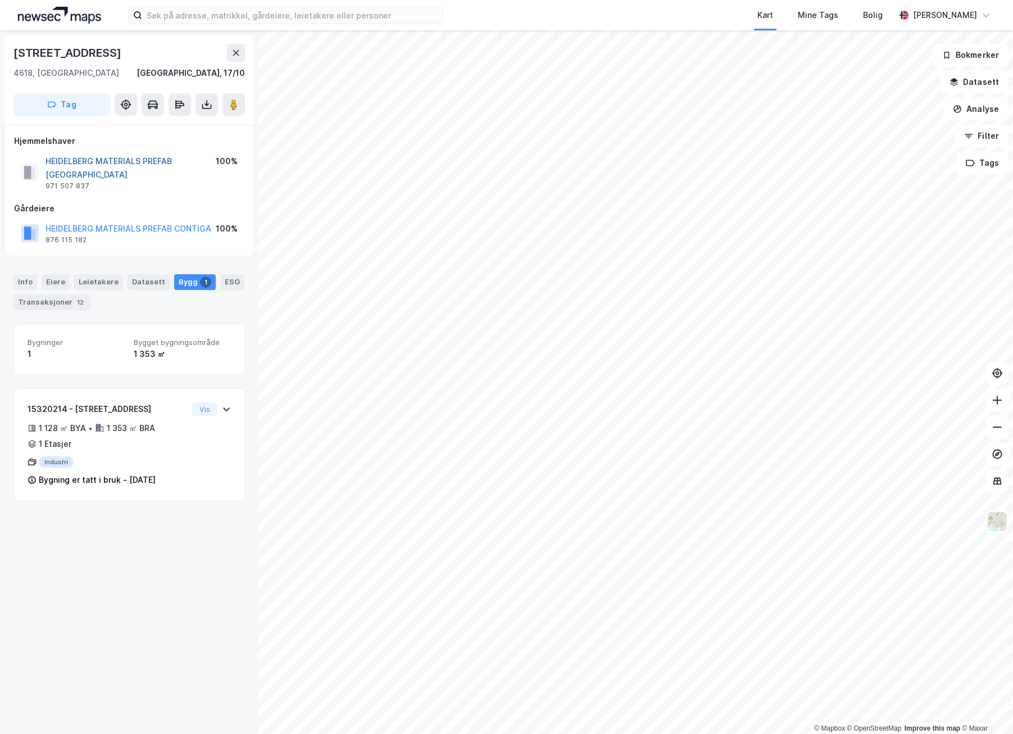
click at [0, 0] on button "HEIDELBERG MATERIALS PREFAB [GEOGRAPHIC_DATA]" at bounding box center [0, 0] width 0 height 0
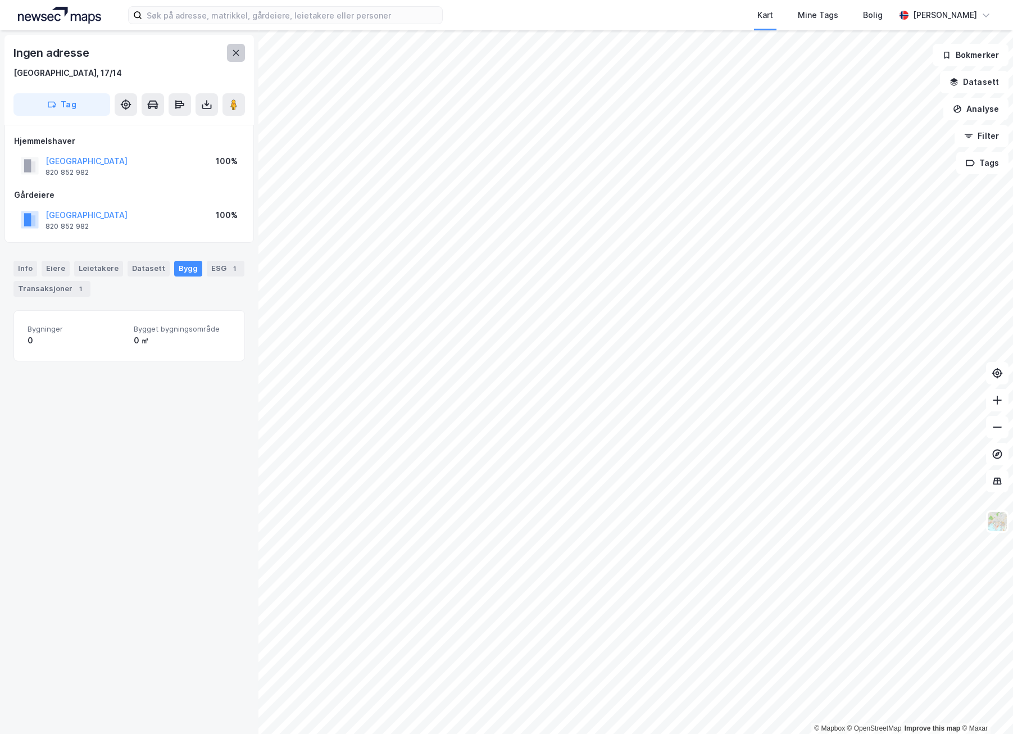
click at [233, 53] on icon at bounding box center [235, 52] width 9 height 9
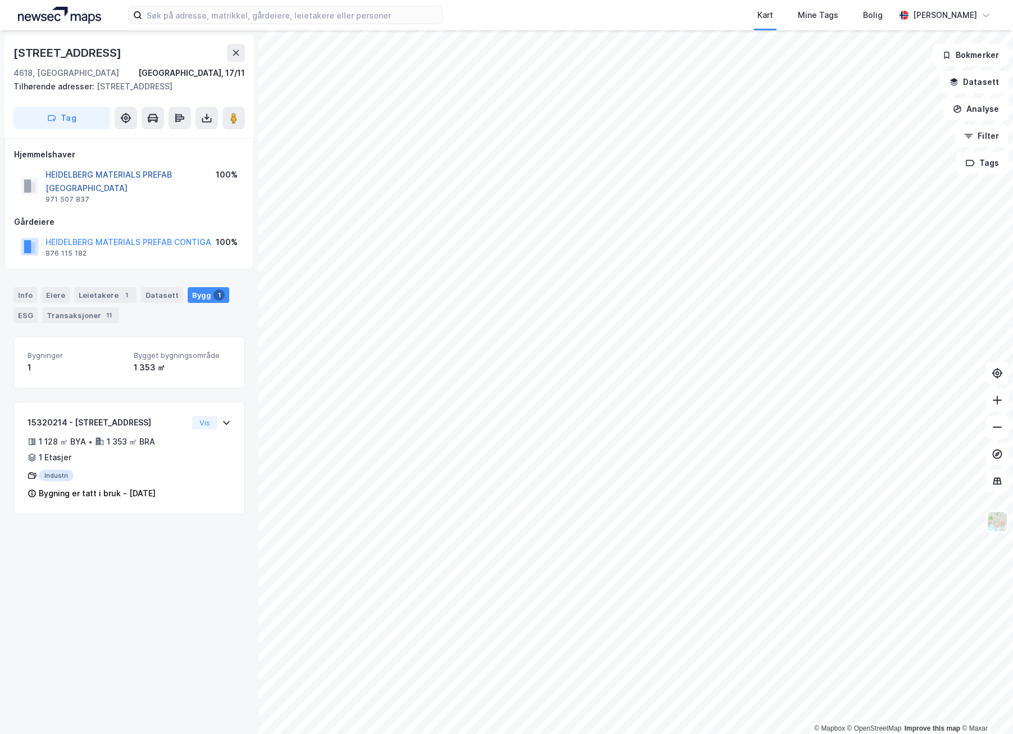
click at [0, 0] on button "HEIDELBERG MATERIALS PREFAB [GEOGRAPHIC_DATA]" at bounding box center [0, 0] width 0 height 0
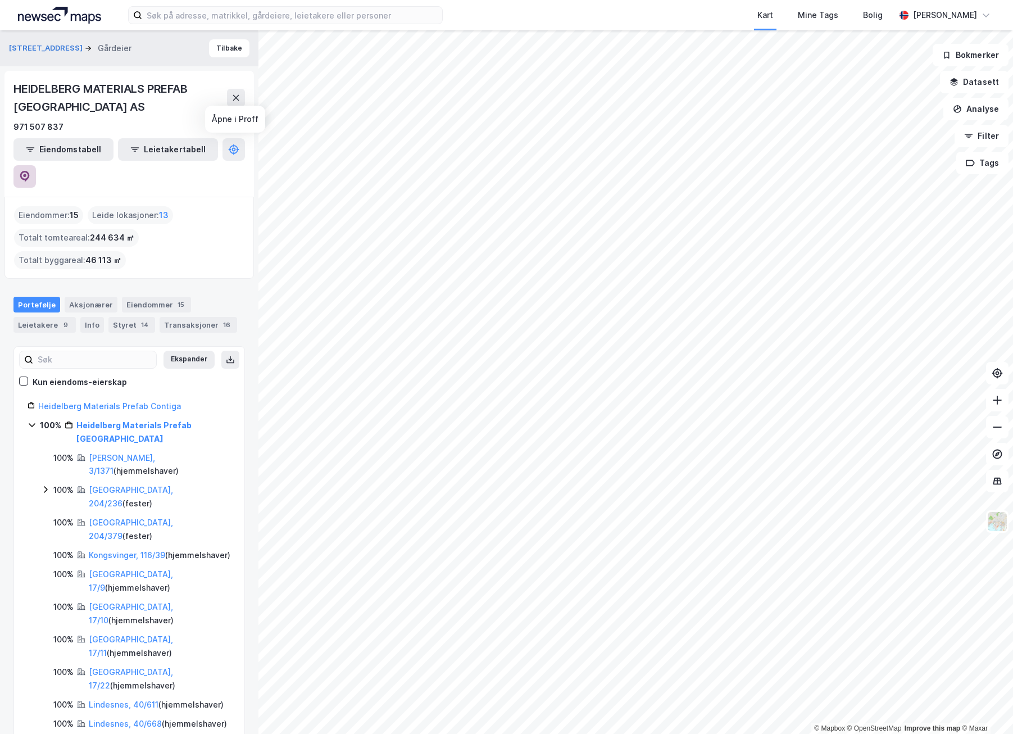
click at [30, 171] on icon at bounding box center [24, 176] width 11 height 11
click at [215, 49] on button "Tilbake" at bounding box center [229, 48] width 40 height 18
